Goal: Transaction & Acquisition: Purchase product/service

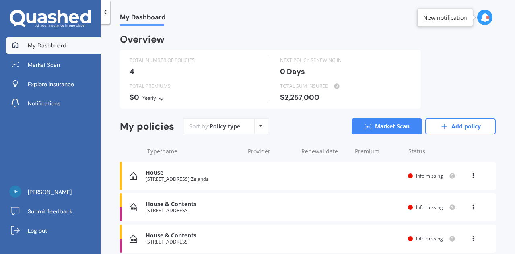
scroll to position [40, 0]
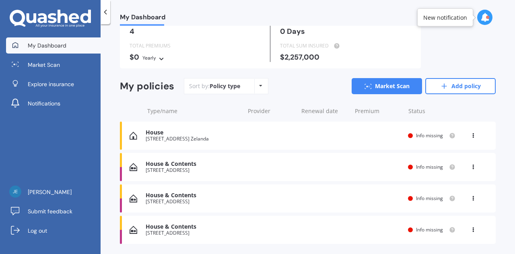
click at [246, 168] on div "House & Contents [STREET_ADDRESS] date Premium You are paying Yearly Status Inf…" at bounding box center [308, 167] width 376 height 28
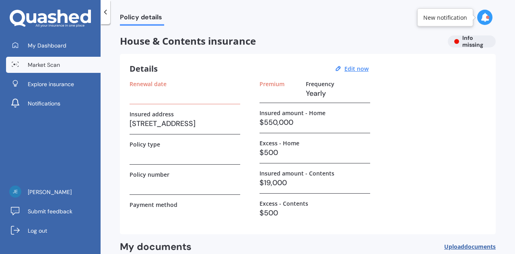
click at [69, 59] on link "Market Scan" at bounding box center [53, 65] width 95 height 16
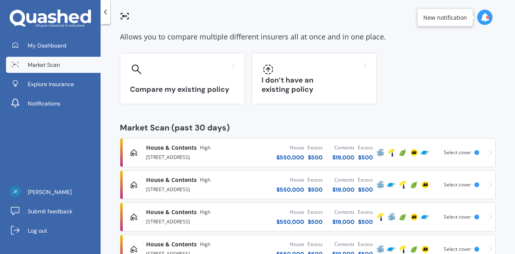
scroll to position [80, 0]
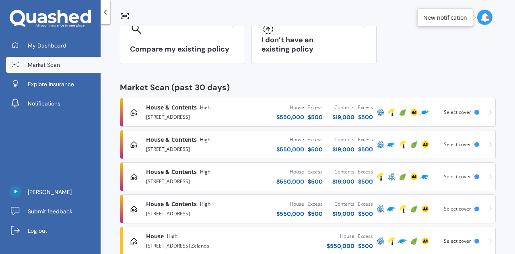
click at [222, 119] on div "[STREET_ADDRESS]" at bounding box center [194, 116] width 97 height 10
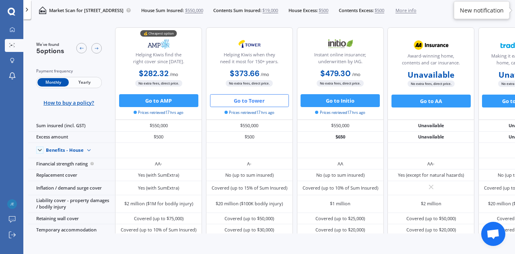
click at [256, 99] on button "Go to Tower" at bounding box center [249, 100] width 79 height 13
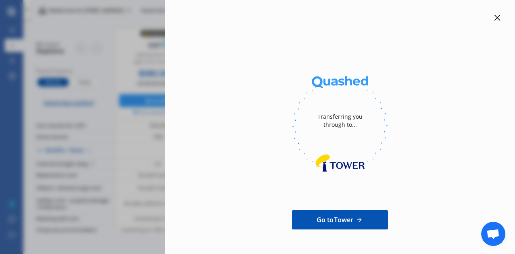
click at [492, 16] on div at bounding box center [497, 18] width 10 height 10
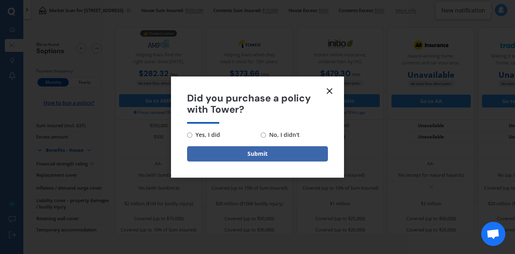
click at [269, 131] on span "No, I didn't" at bounding box center [283, 135] width 34 height 10
click at [266, 132] on input "No, I didn't" at bounding box center [263, 134] width 5 height 5
radio input "true"
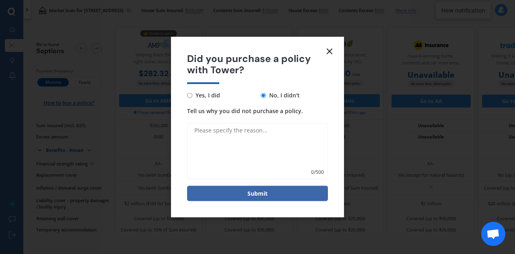
click at [331, 51] on icon at bounding box center [330, 51] width 10 height 10
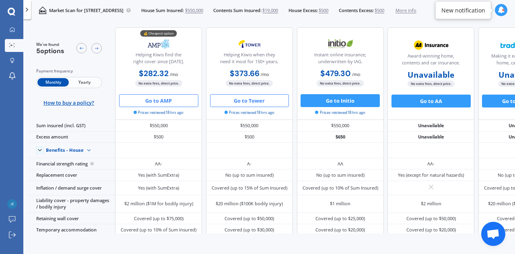
click at [166, 101] on button "Go to AMP" at bounding box center [158, 100] width 79 height 13
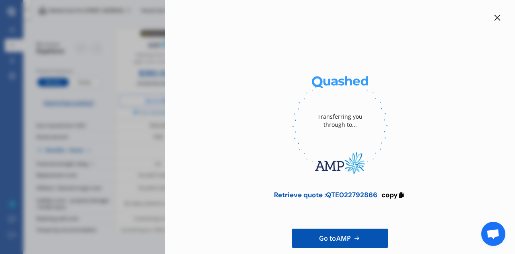
click at [495, 16] on icon at bounding box center [497, 17] width 6 height 6
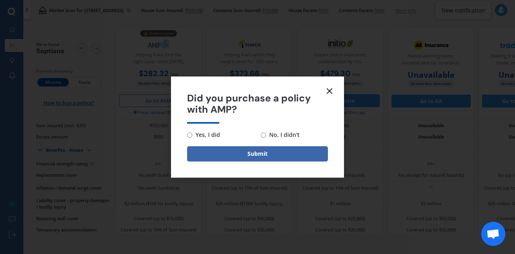
click at [331, 91] on icon at bounding box center [330, 91] width 10 height 10
